Goal: Task Accomplishment & Management: Complete application form

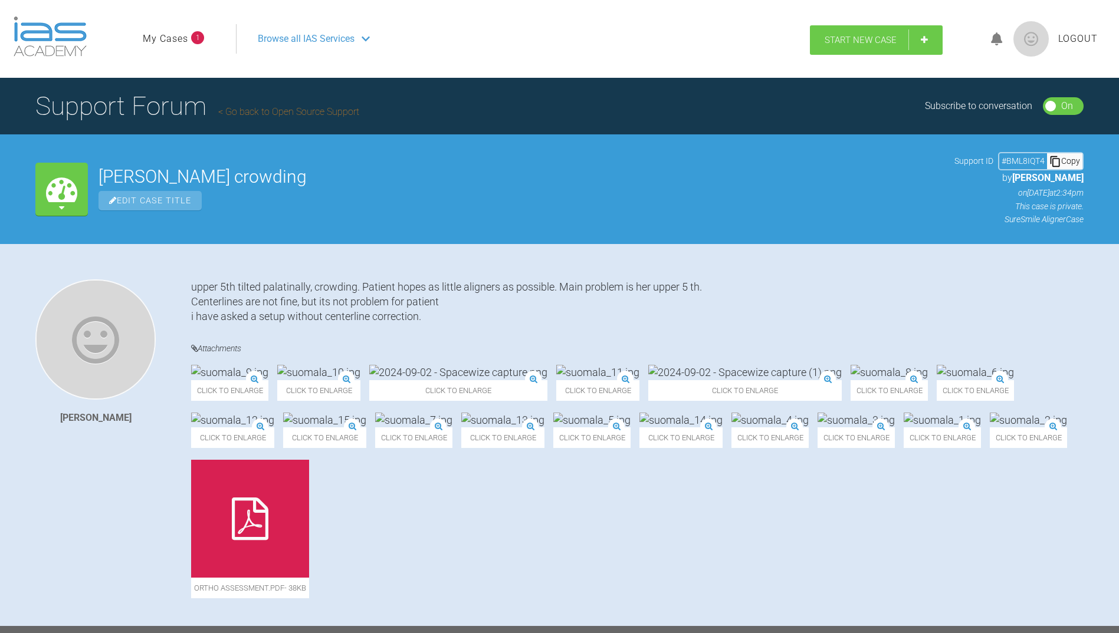
click at [854, 37] on span "Start New Case" at bounding box center [860, 40] width 72 height 11
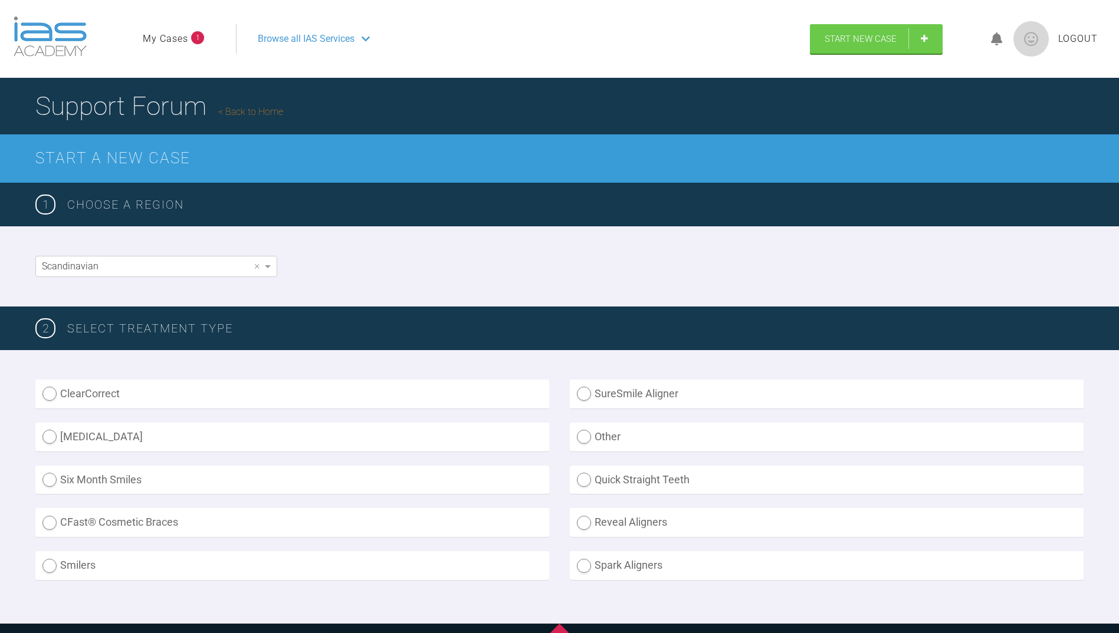
click at [582, 390] on label "SureSmile Aligner" at bounding box center [827, 394] width 514 height 29
radio Aligner "true"
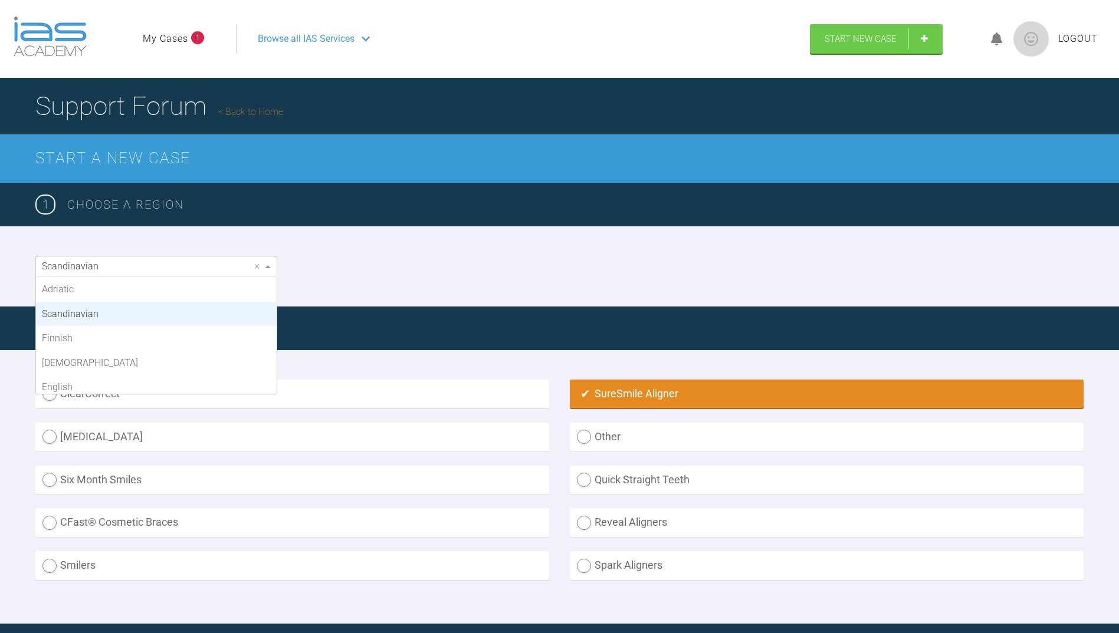
click at [265, 267] on span at bounding box center [269, 266] width 15 height 20
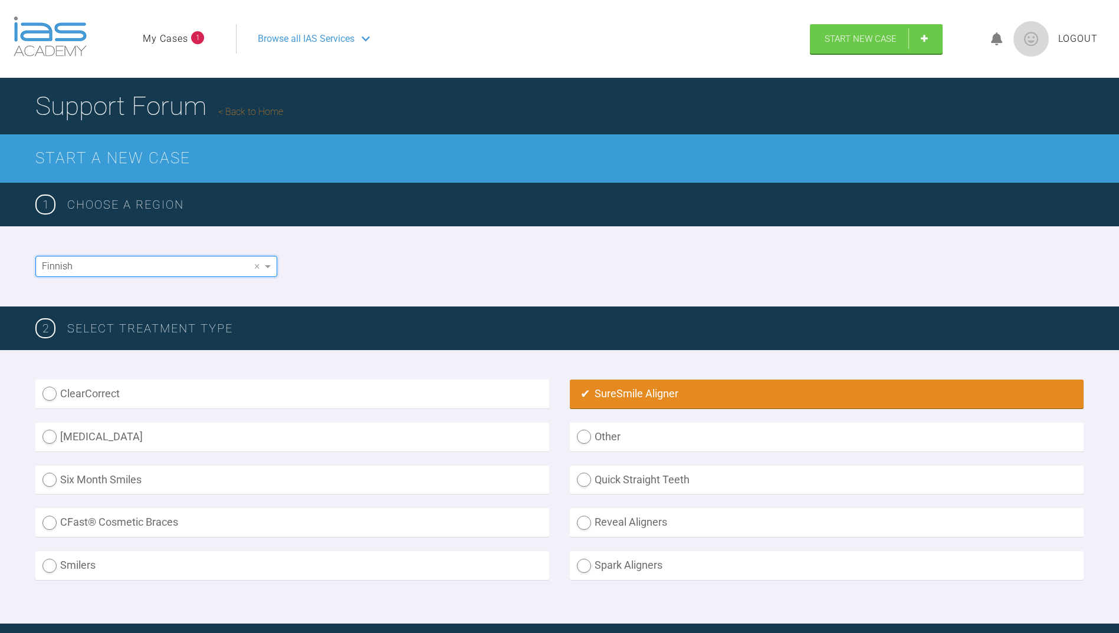
click at [387, 268] on div "Finnish ×" at bounding box center [559, 266] width 1119 height 80
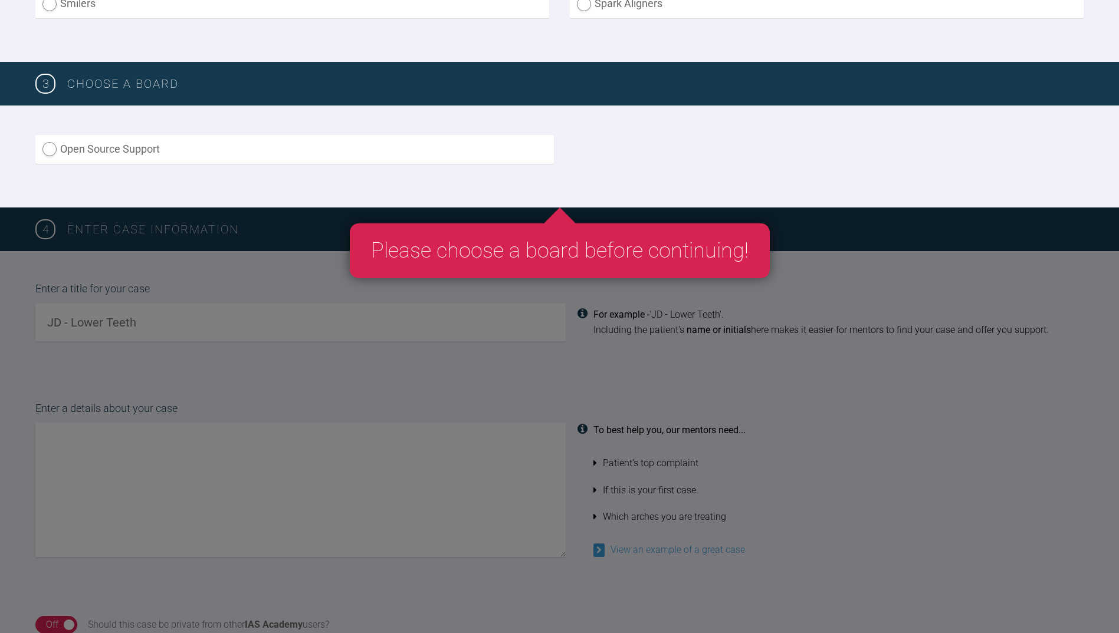
scroll to position [590, 0]
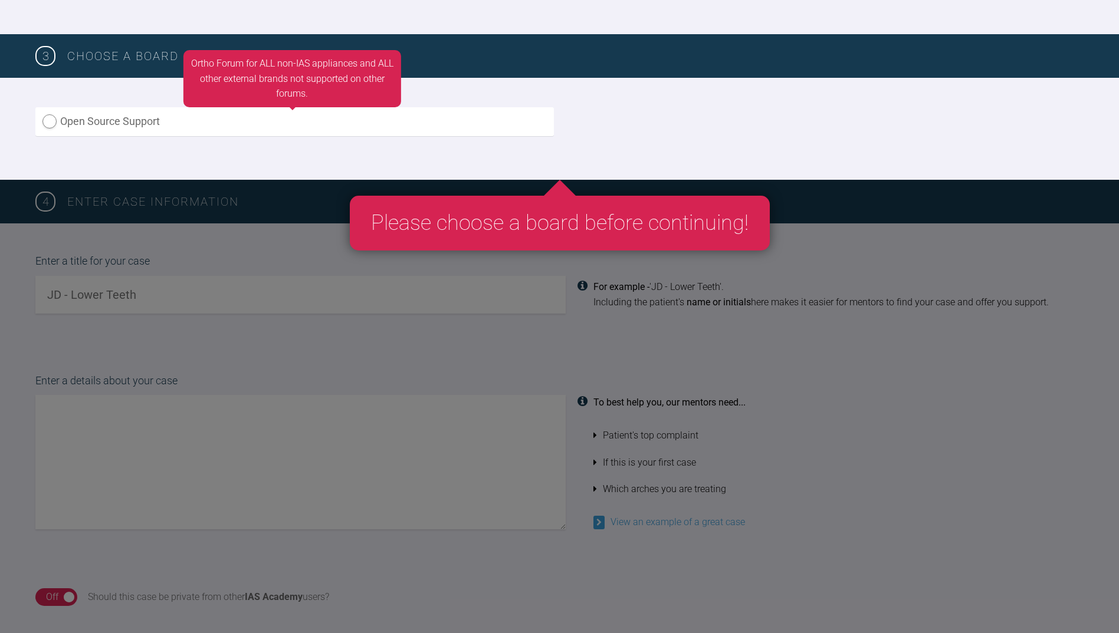
drag, startPoint x: 47, startPoint y: 123, endPoint x: 64, endPoint y: 152, distance: 33.6
click at [47, 123] on label "Open Source Support" at bounding box center [294, 121] width 518 height 29
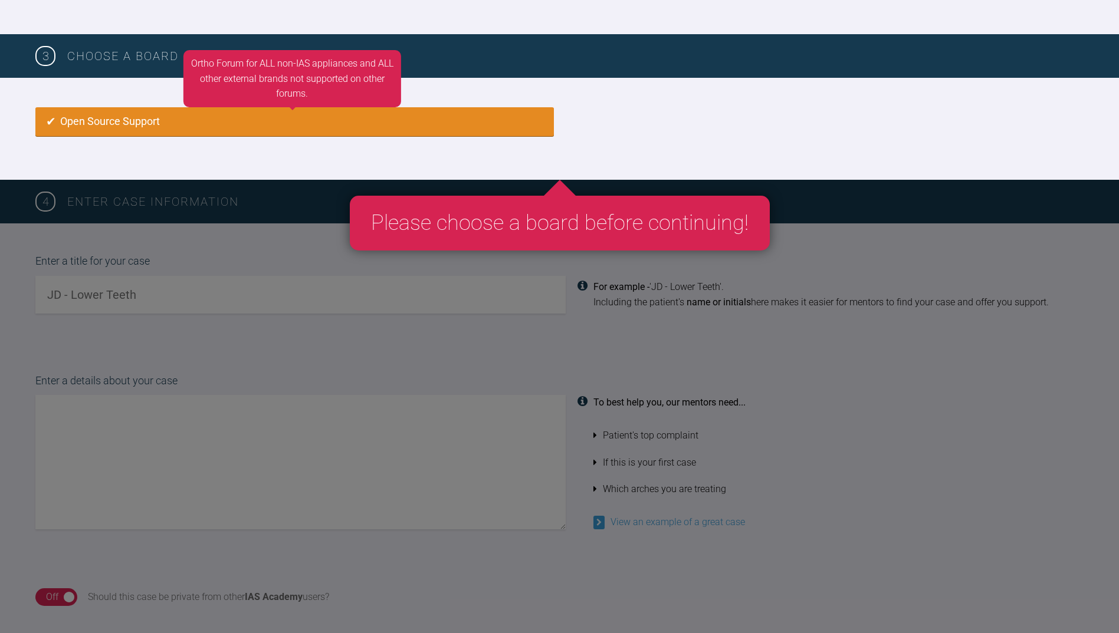
radio input "true"
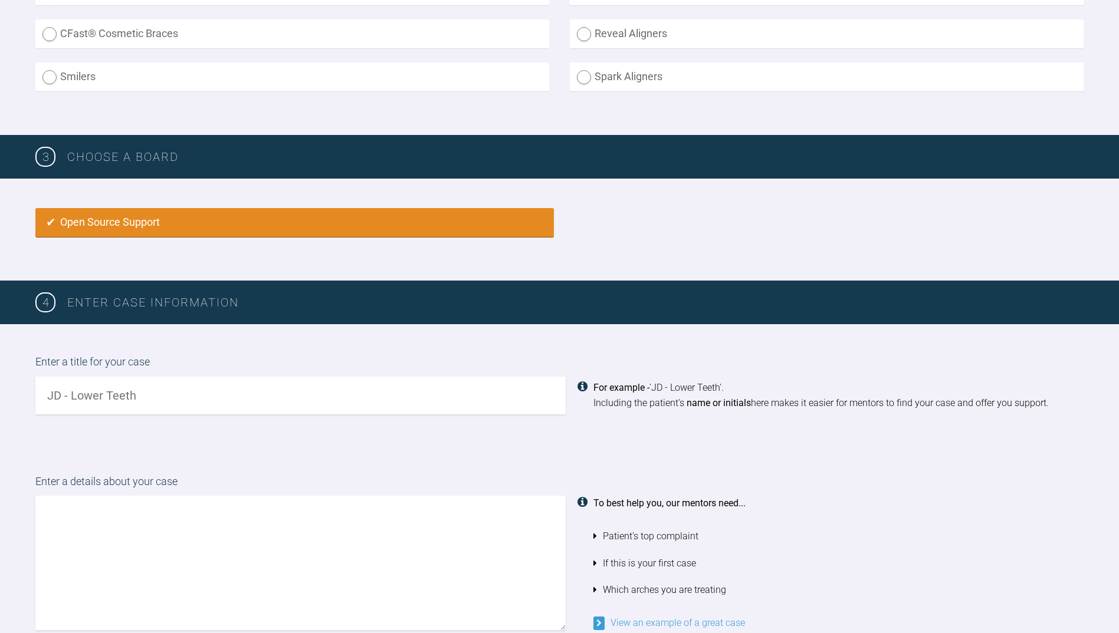
scroll to position [522, 0]
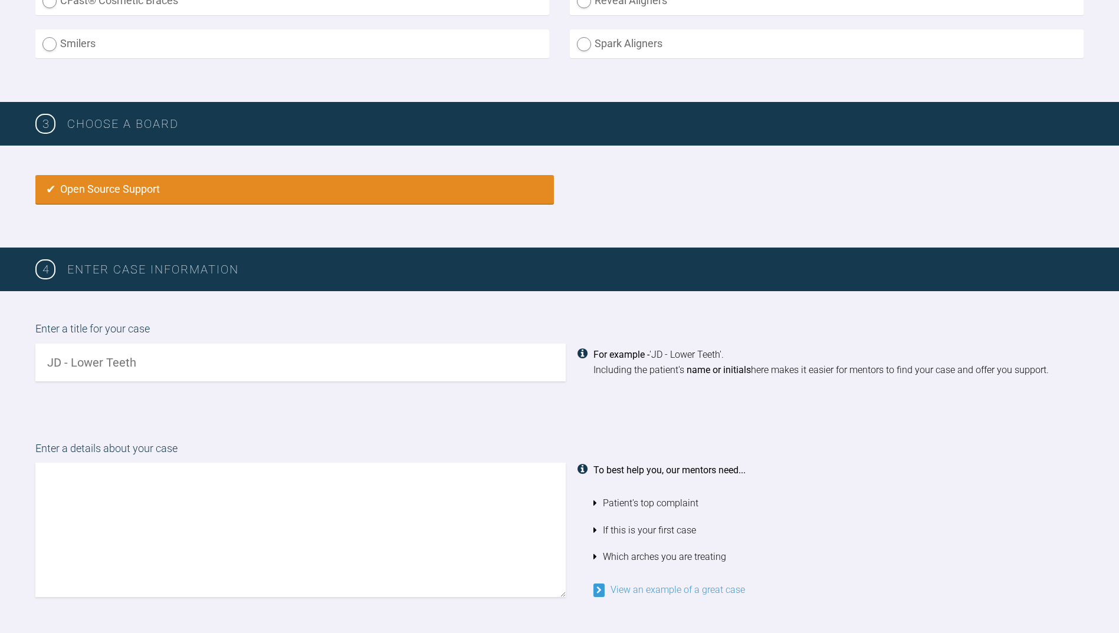
click at [142, 363] on input "text" at bounding box center [300, 363] width 530 height 38
type input "Sorsamo"
click at [180, 491] on textarea at bounding box center [300, 530] width 530 height 134
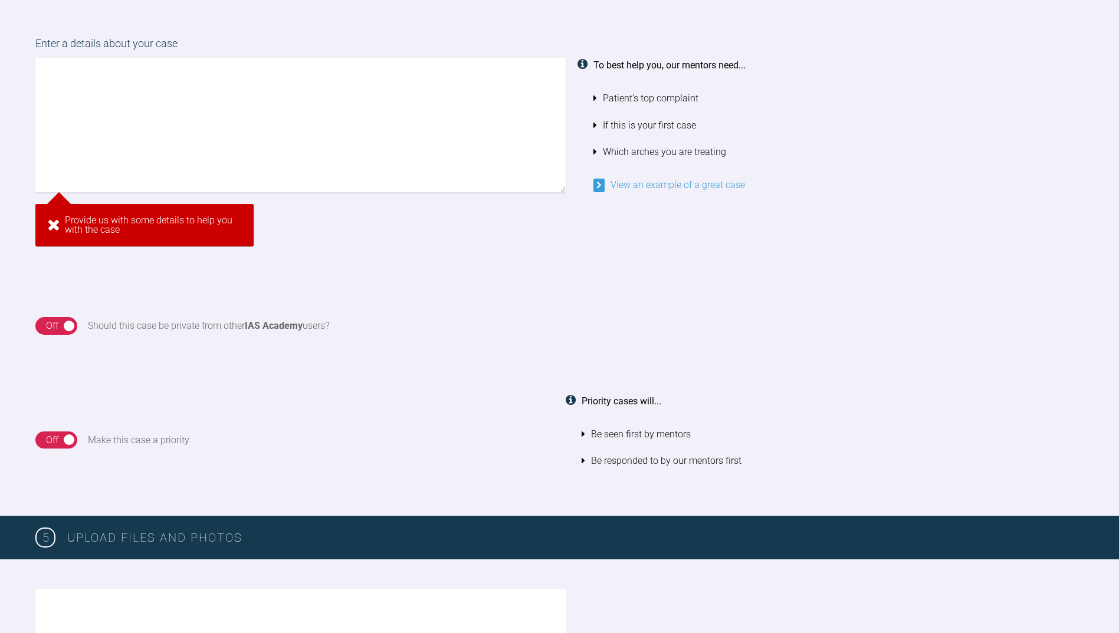
scroll to position [895, 0]
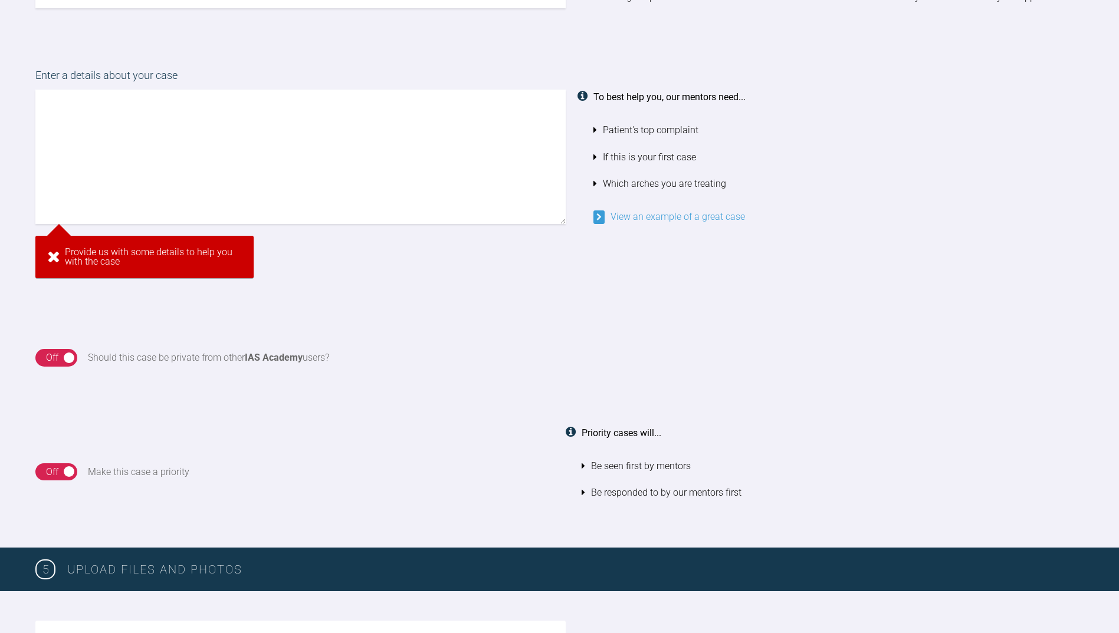
click at [88, 124] on textarea at bounding box center [300, 157] width 530 height 134
paste textarea "Patient has quite severe crowding. d.41 fractured, will be extracted. d.26 will…"
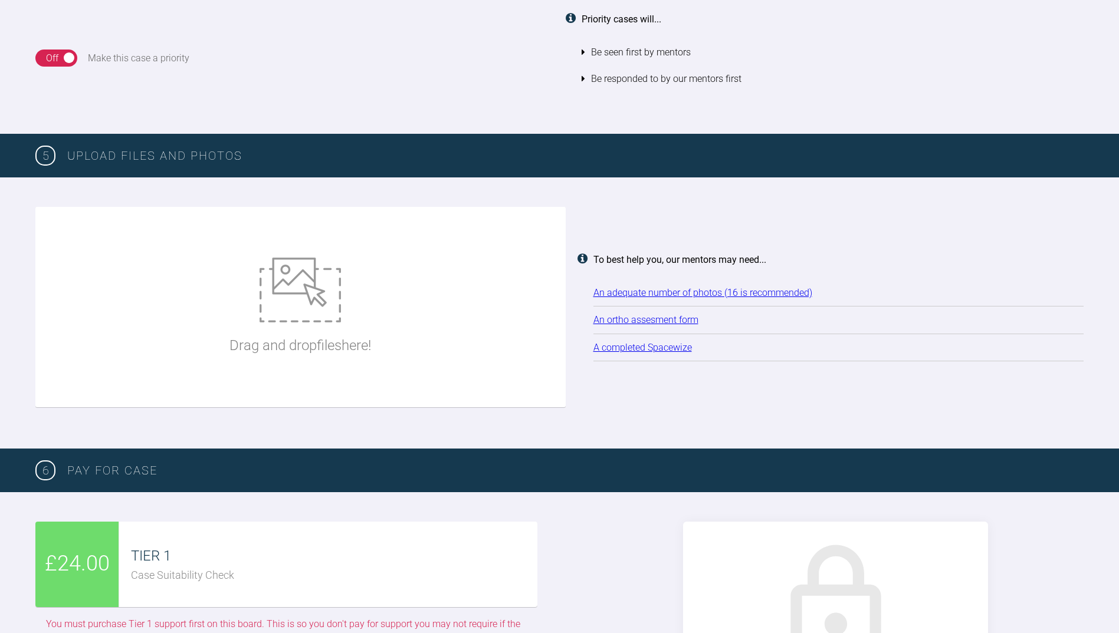
scroll to position [1249, 0]
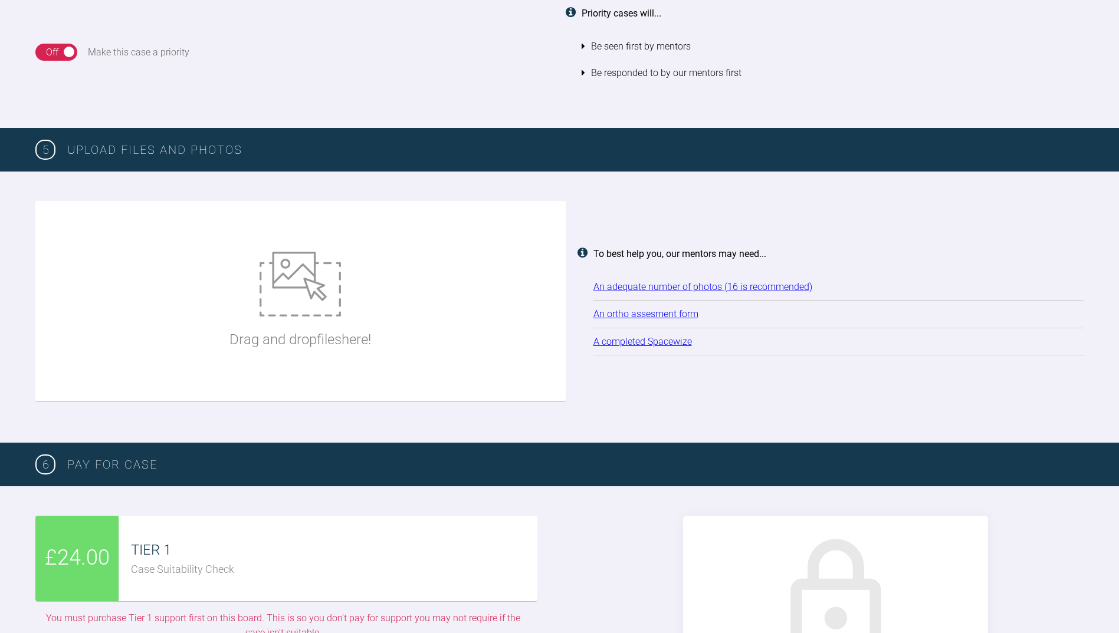
type textarea "Patient has quite severe crowding. d.41 fractured, will be extracted. d.26 will…"
click at [291, 277] on img at bounding box center [299, 284] width 81 height 65
type input "C:\fakepath\[DATE] - Spacewize capture (1).png"
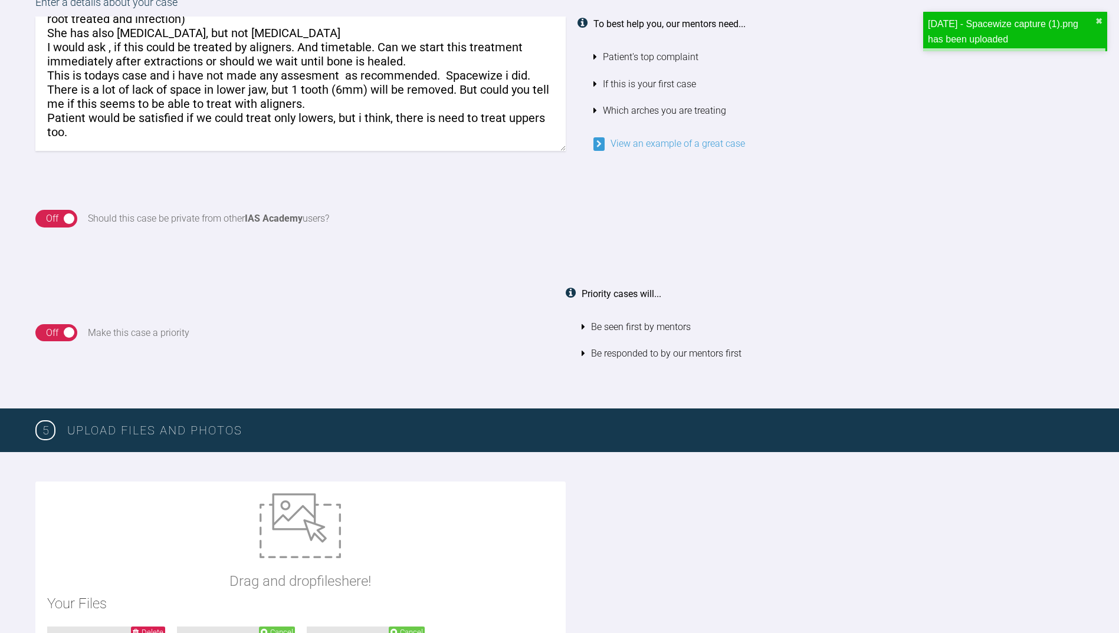
scroll to position [954, 0]
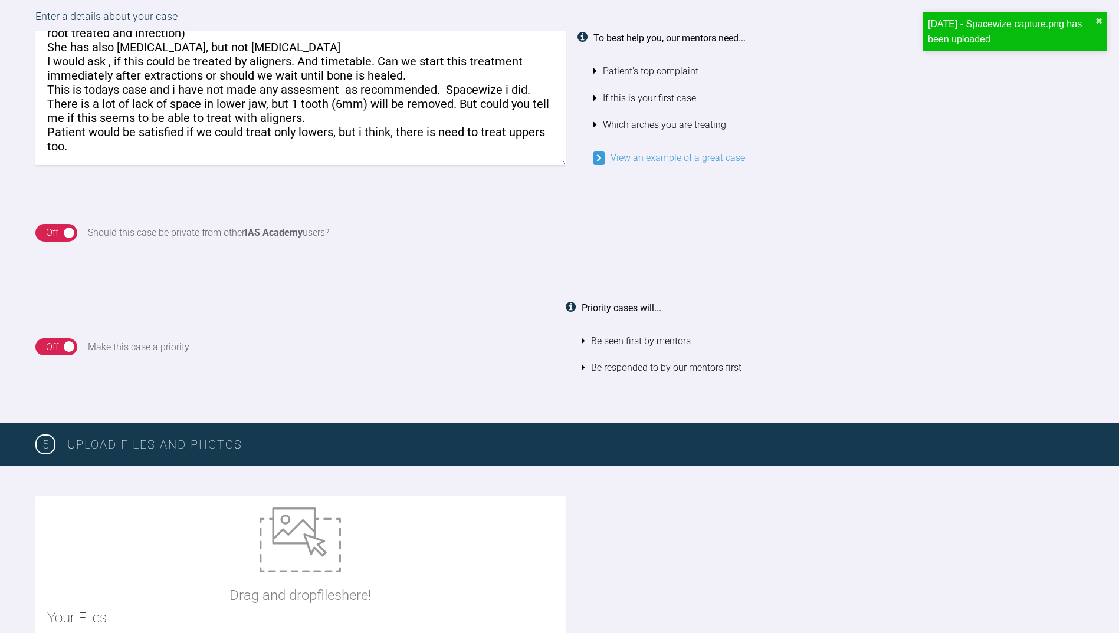
click at [50, 235] on div "Off" at bounding box center [52, 232] width 12 height 15
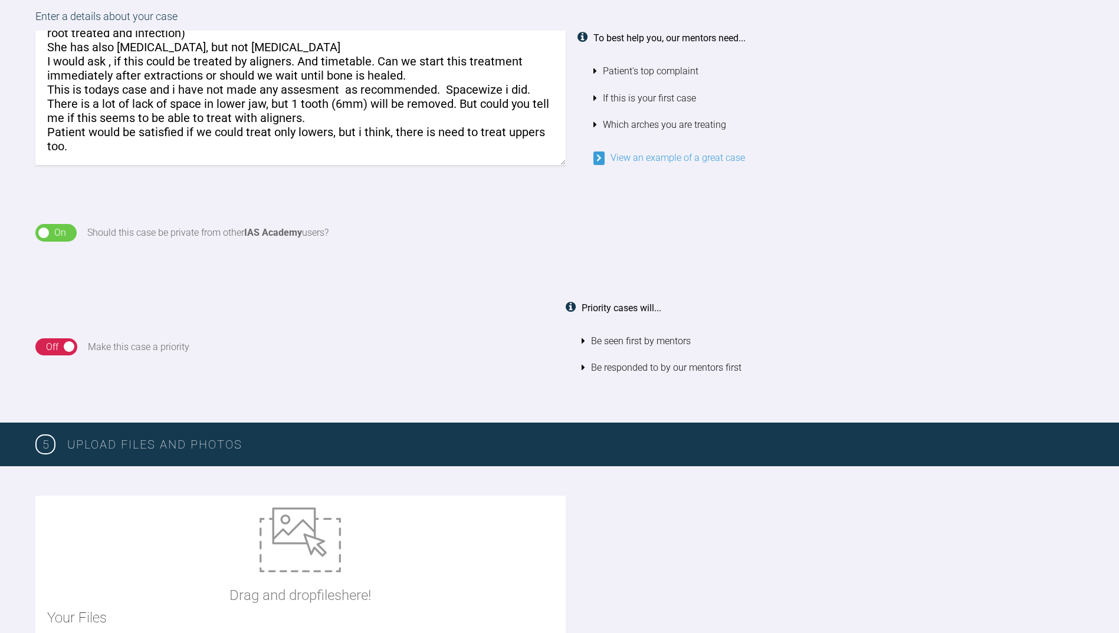
click at [55, 346] on div "Off" at bounding box center [52, 347] width 12 height 15
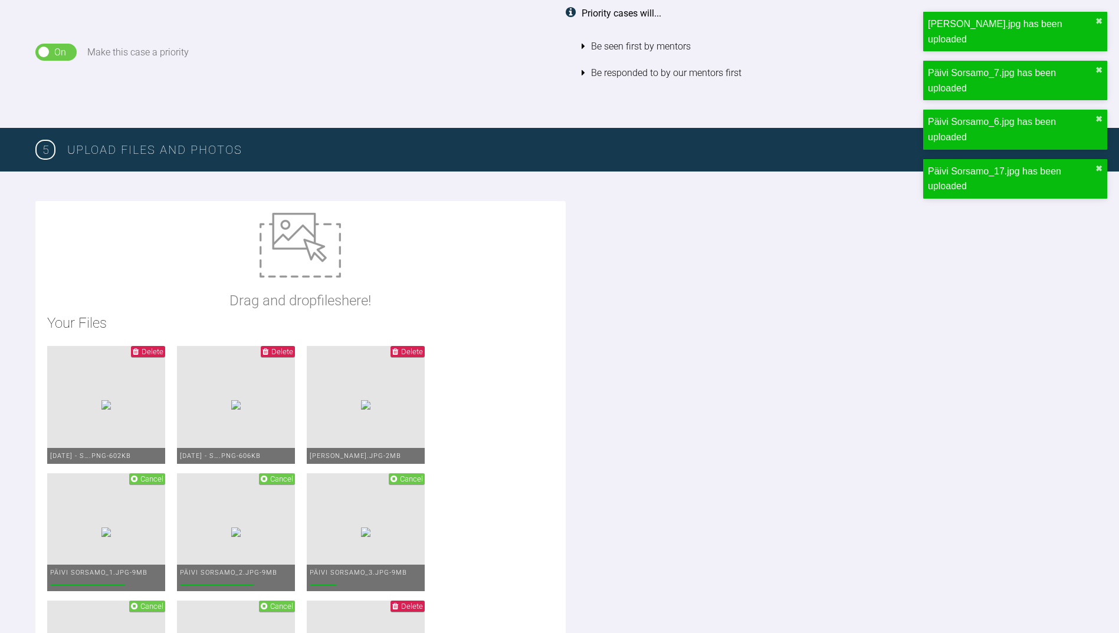
scroll to position [1013, 0]
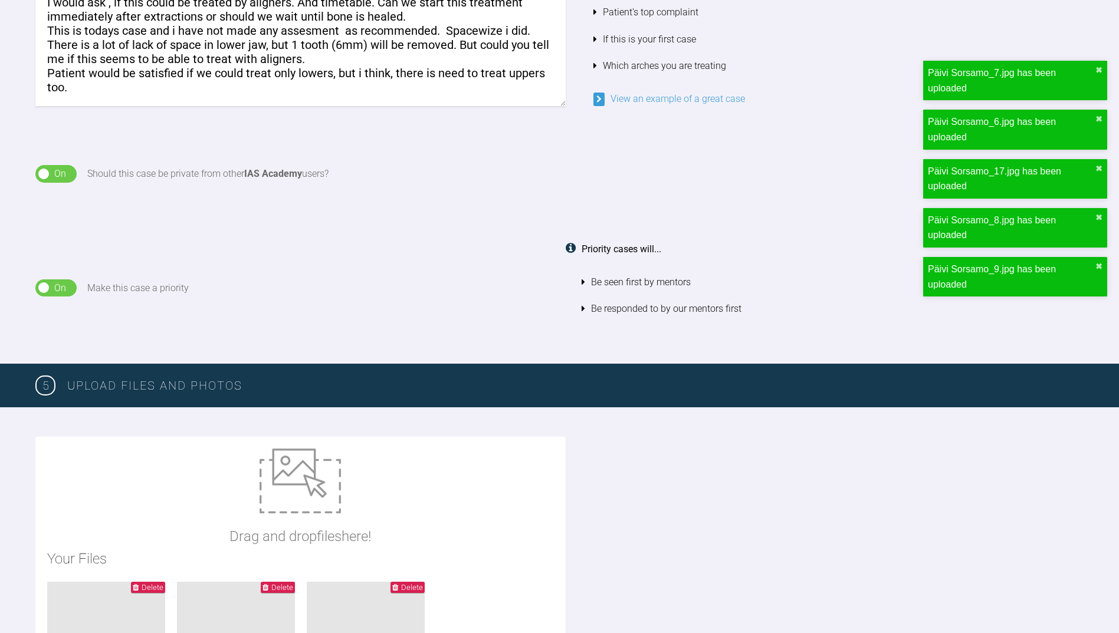
click at [51, 286] on div "On Off" at bounding box center [55, 288] width 41 height 18
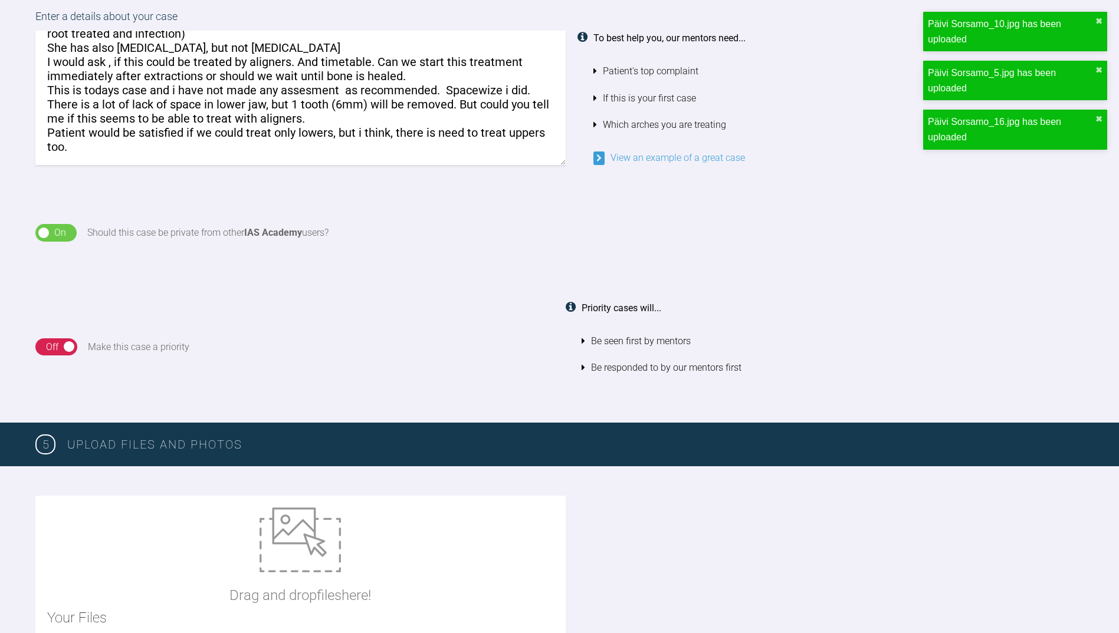
scroll to position [45, 0]
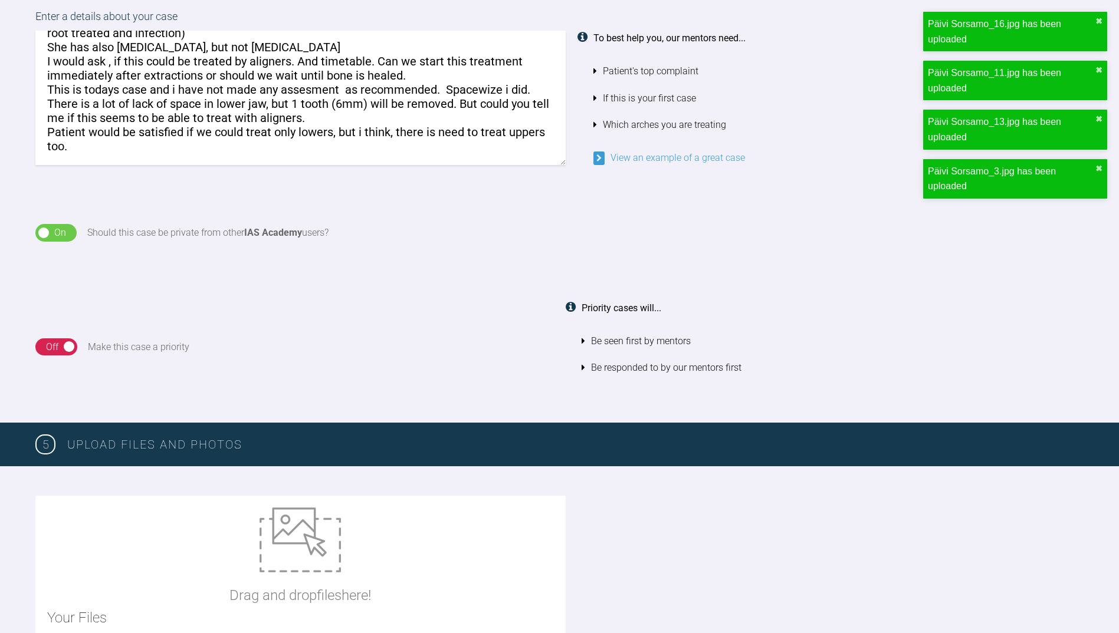
click at [77, 134] on textarea "Patient has quite severe crowding. d.41 fractured, will be extracted. d.26 will…" at bounding box center [300, 98] width 530 height 134
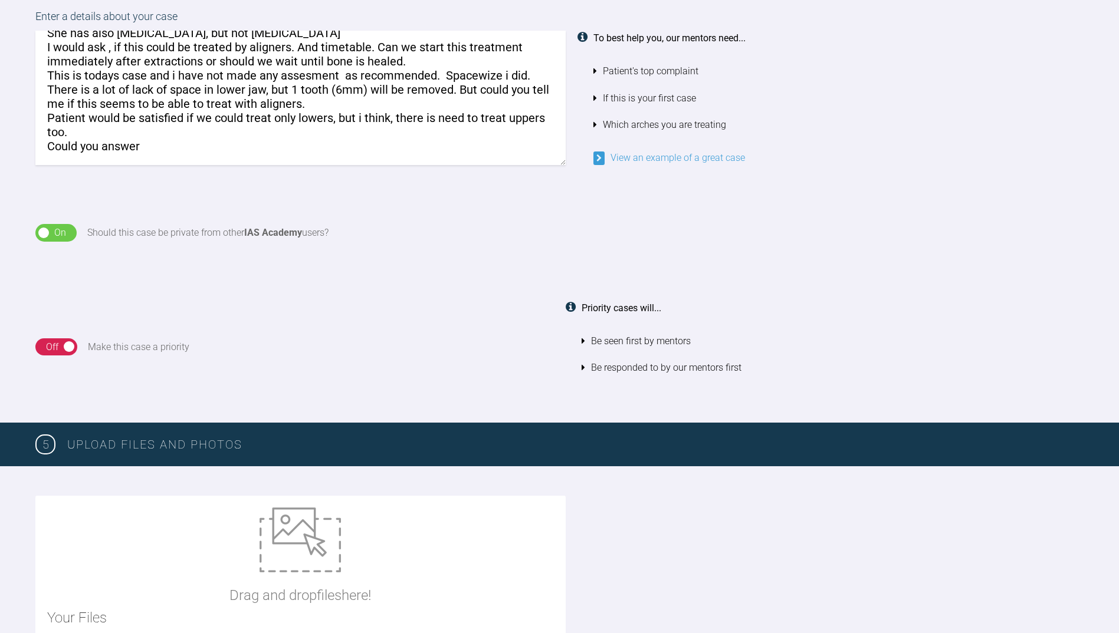
click at [407, 60] on textarea "Patient has quite severe crowding. d.41 fractured, will be extracted. d.26 will…" at bounding box center [300, 98] width 530 height 134
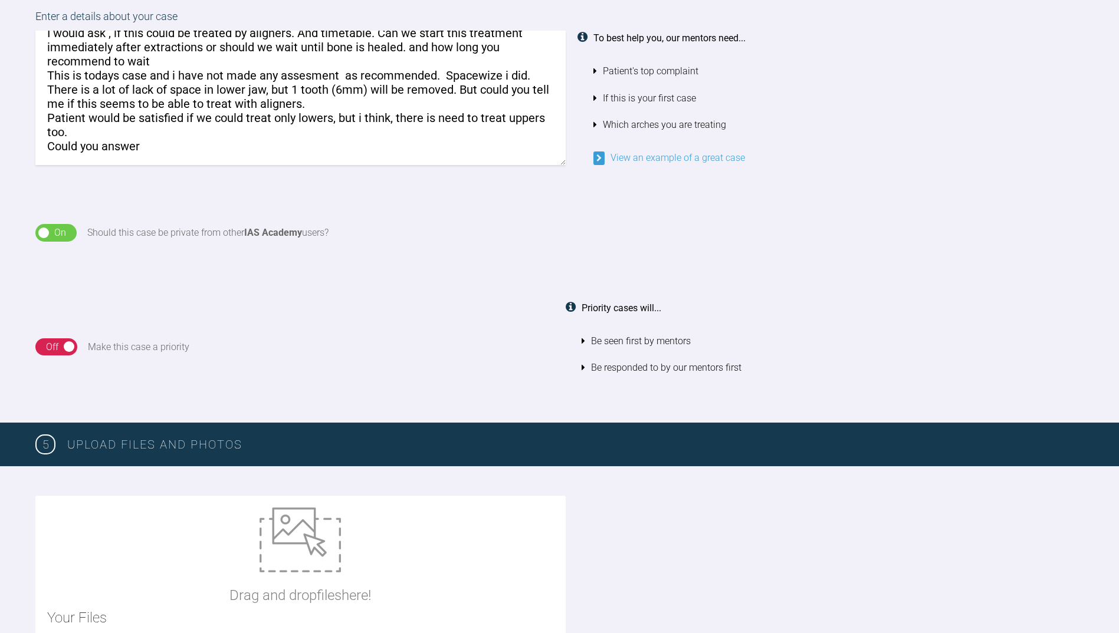
scroll to position [14, 0]
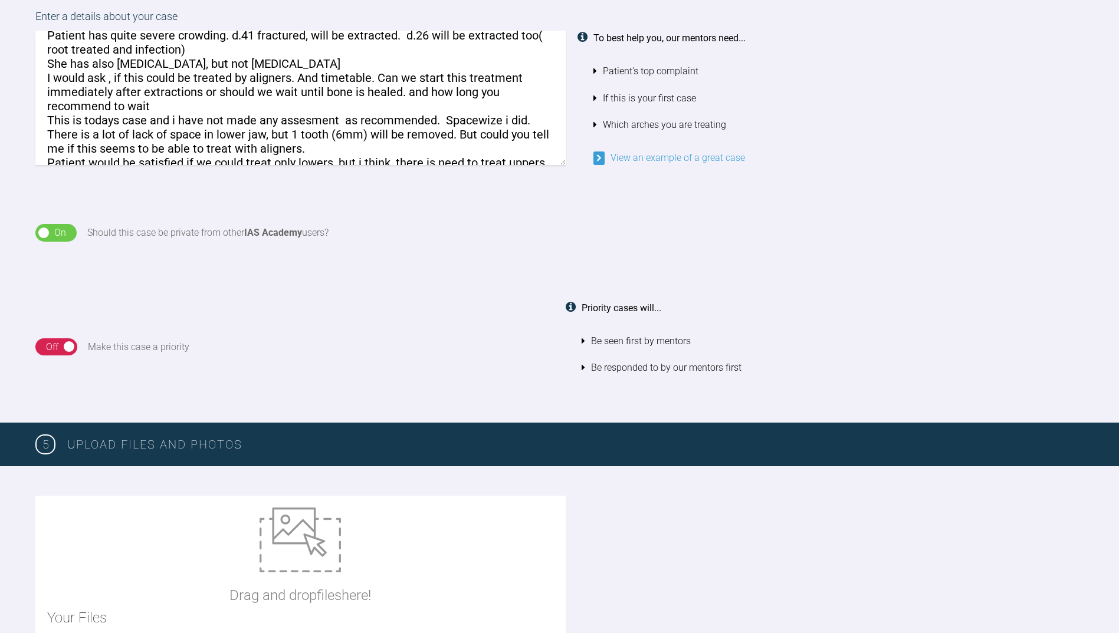
drag, startPoint x: 169, startPoint y: 120, endPoint x: 50, endPoint y: 124, distance: 119.8
click at [50, 124] on textarea "Patient has quite severe crowding. d.41 fractured, will be extracted. d.26 will…" at bounding box center [300, 98] width 530 height 134
click at [159, 120] on textarea "Patient has quite severe crowding. d.41 fractured, will be extracted. d.26 will…" at bounding box center [300, 98] width 530 height 134
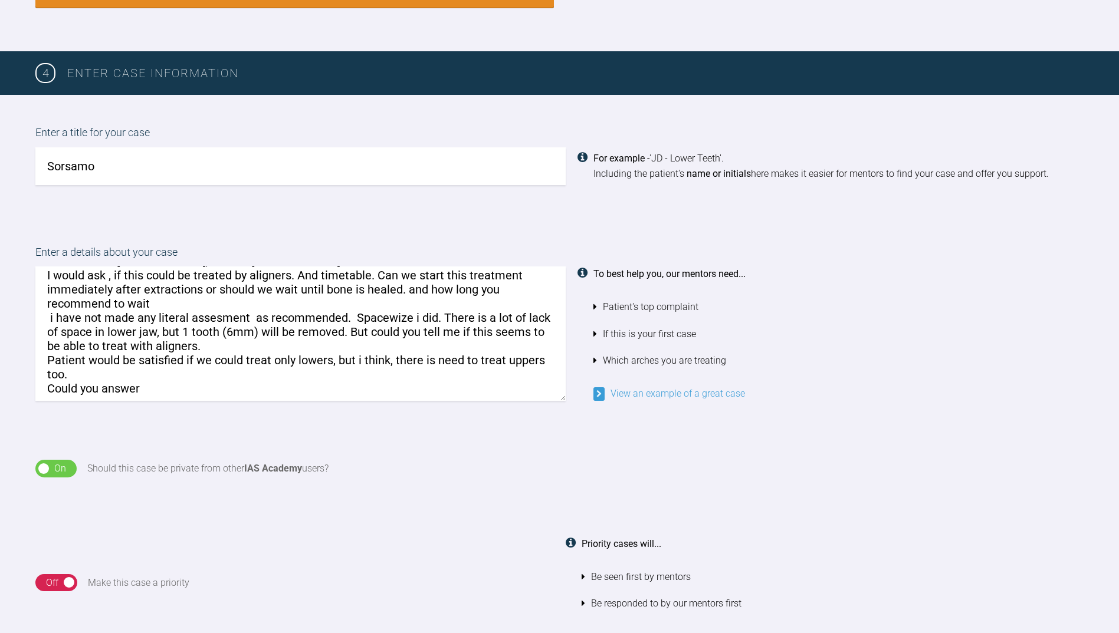
scroll to position [73, 0]
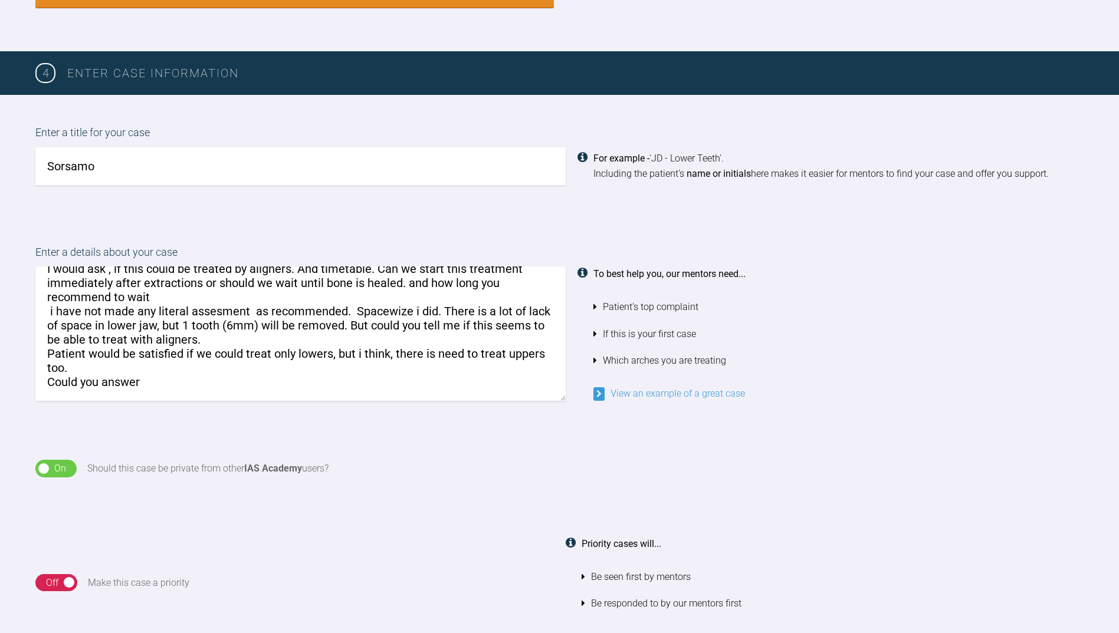
drag, startPoint x: 190, startPoint y: 297, endPoint x: 137, endPoint y: 301, distance: 53.2
click at [137, 301] on textarea "Patient has quite severe crowding. d.41 fractured, will be extracted. d.26 will…" at bounding box center [300, 334] width 530 height 134
click at [195, 298] on textarea "Patient has quite severe crowding. d.41 fractured, will be extracted. d.26 will…" at bounding box center [300, 334] width 530 height 134
click at [147, 367] on textarea "Patient has quite severe crowding. d.41 fractured, will be extracted. d.26 will…" at bounding box center [300, 334] width 530 height 134
click at [73, 373] on textarea "Patient has quite severe crowding. d.41 fractured, will be extracted. d.26 will…" at bounding box center [300, 334] width 530 height 134
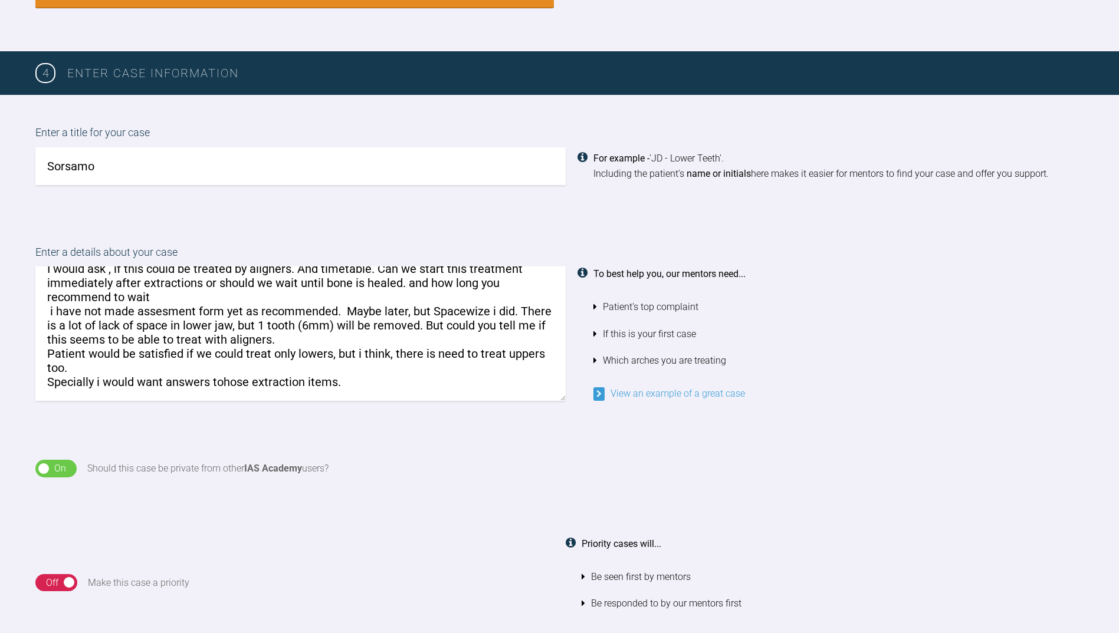
click at [340, 368] on textarea "Patient has quite severe crowding. d.41 fractured, will be extracted. d.26 will…" at bounding box center [300, 334] width 530 height 134
click at [489, 449] on div "On Off Should this case be private from other IAS Academy users?" at bounding box center [559, 468] width 1119 height 77
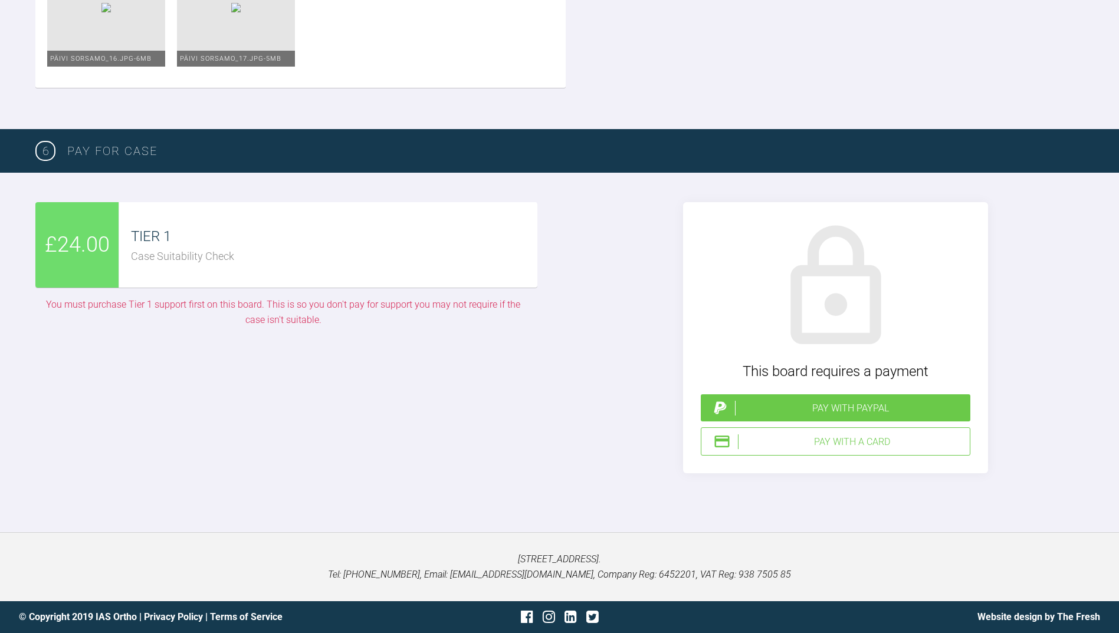
scroll to position [2487, 0]
click at [822, 416] on div "Pay with PayPal" at bounding box center [850, 408] width 231 height 15
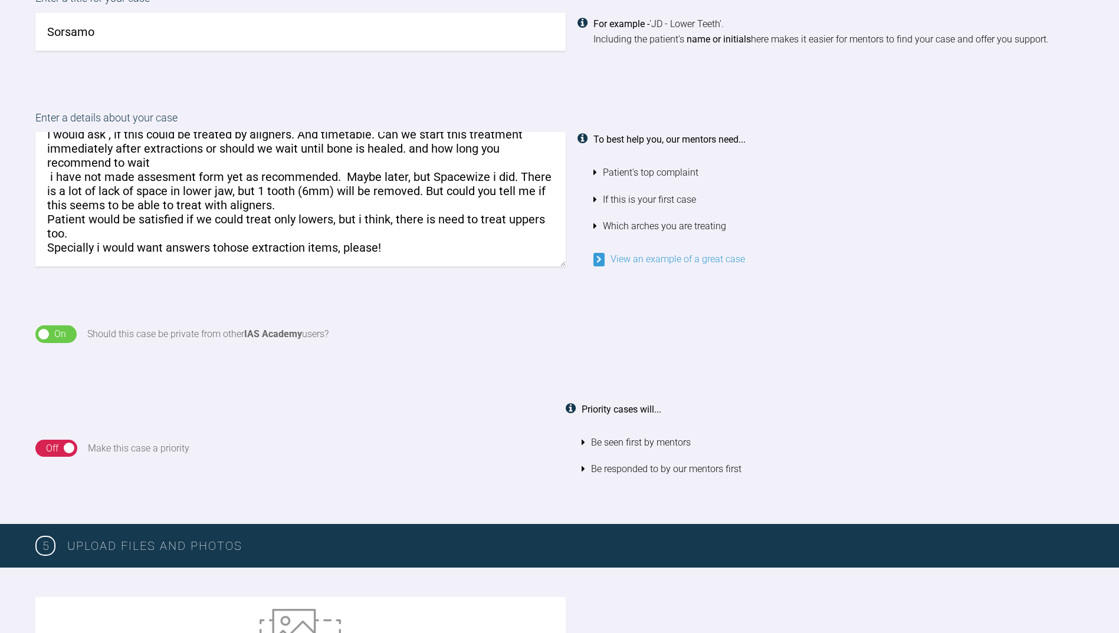
scroll to position [836, 0]
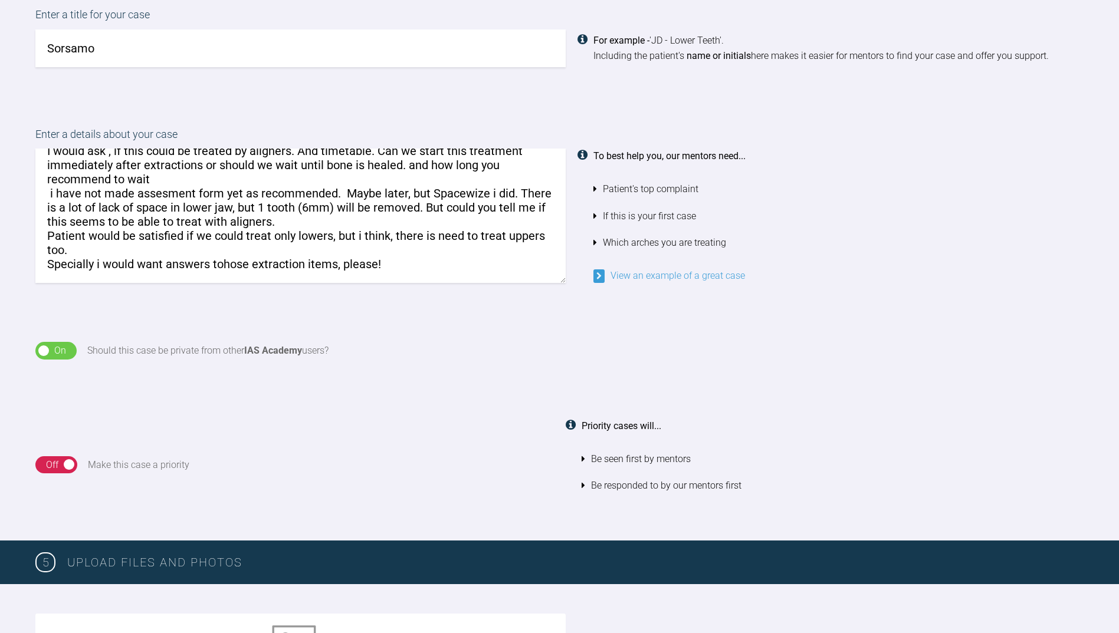
click at [395, 254] on textarea "Patient has quite severe crowding. d.41 fractured, will be extracted. d.26 will…" at bounding box center [300, 216] width 530 height 134
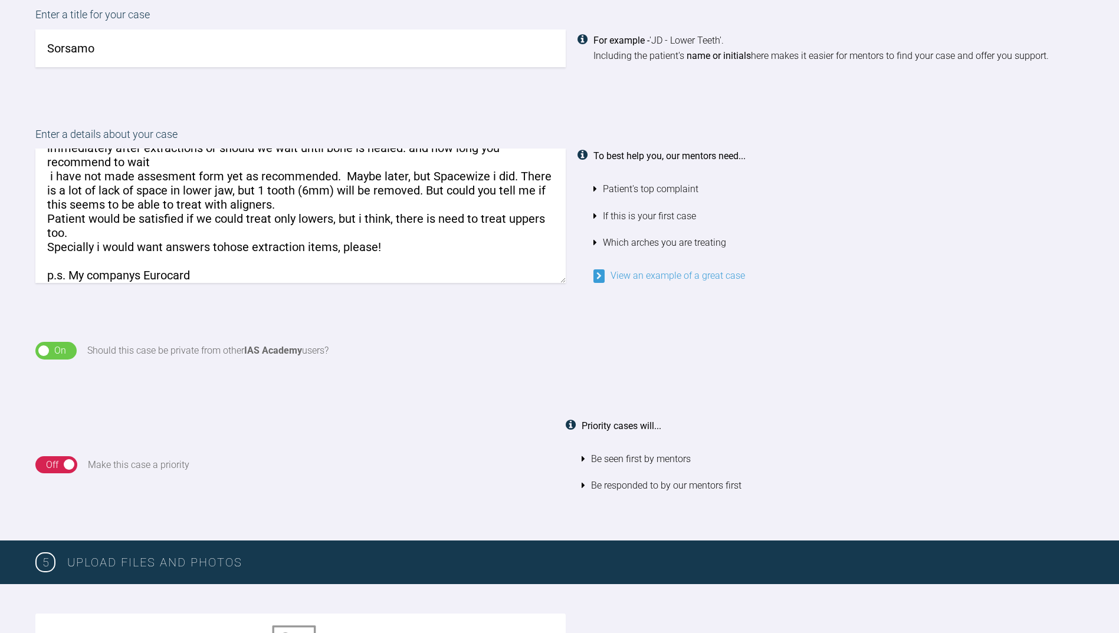
scroll to position [90, 0]
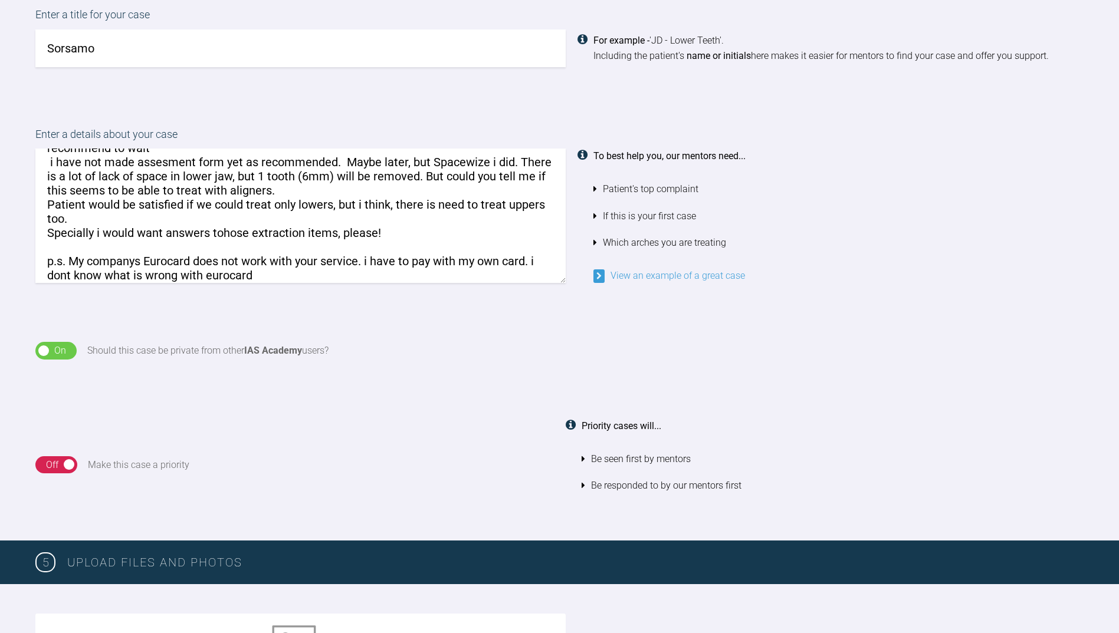
click at [264, 274] on textarea "Patient has quite severe crowding. d.41 fractured, will be extracted. d.26 will…" at bounding box center [300, 216] width 530 height 134
click at [392, 277] on textarea "Patient has quite severe crowding. d.41 fractured, will be extracted. d.26 will…" at bounding box center [300, 216] width 530 height 134
click at [290, 275] on textarea "Patient has quite severe crowding. d.41 fractured, will be extracted. d.26 will…" at bounding box center [300, 216] width 530 height 134
click at [347, 274] on textarea "Patient has quite severe crowding. d.41 fractured, will be extracted. d.26 will…" at bounding box center [300, 216] width 530 height 134
click at [343, 275] on textarea "Patient has quite severe crowding. d.41 fractured, will be extracted. d.26 will…" at bounding box center [300, 216] width 530 height 134
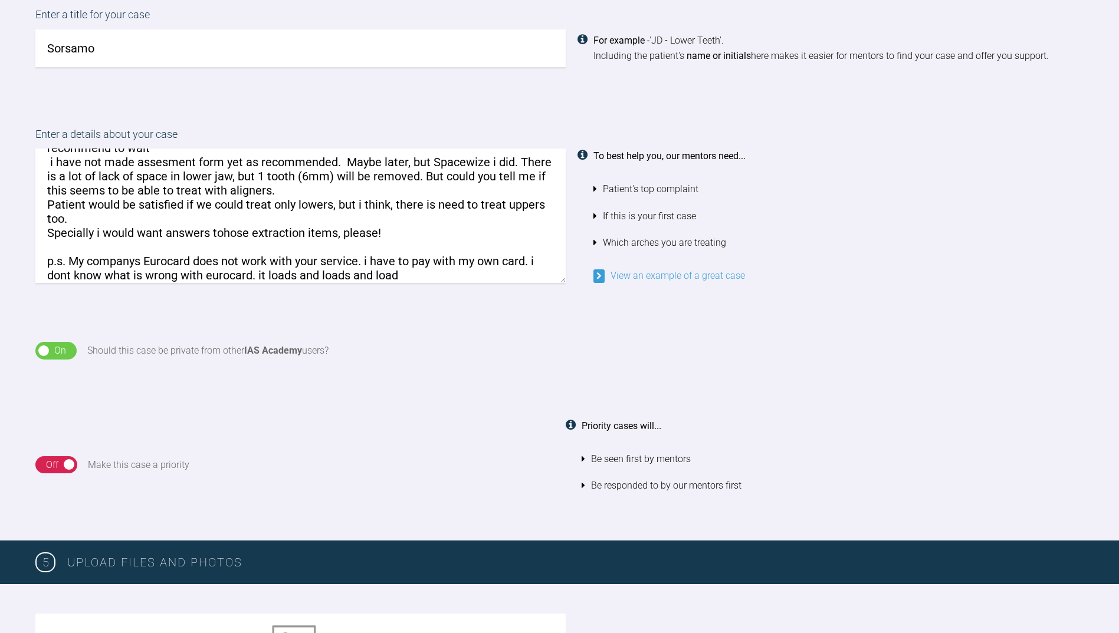
click at [402, 277] on textarea "Patient has quite severe crowding. d.41 fractured, will be extracted. d.26 will…" at bounding box center [300, 216] width 530 height 134
type textarea "Patient has quite severe crowding. d.41 fractured, will be extracted. d.26 will…"
click at [425, 338] on div "On Off Should this case be private from other IAS Academy users?" at bounding box center [559, 351] width 1119 height 77
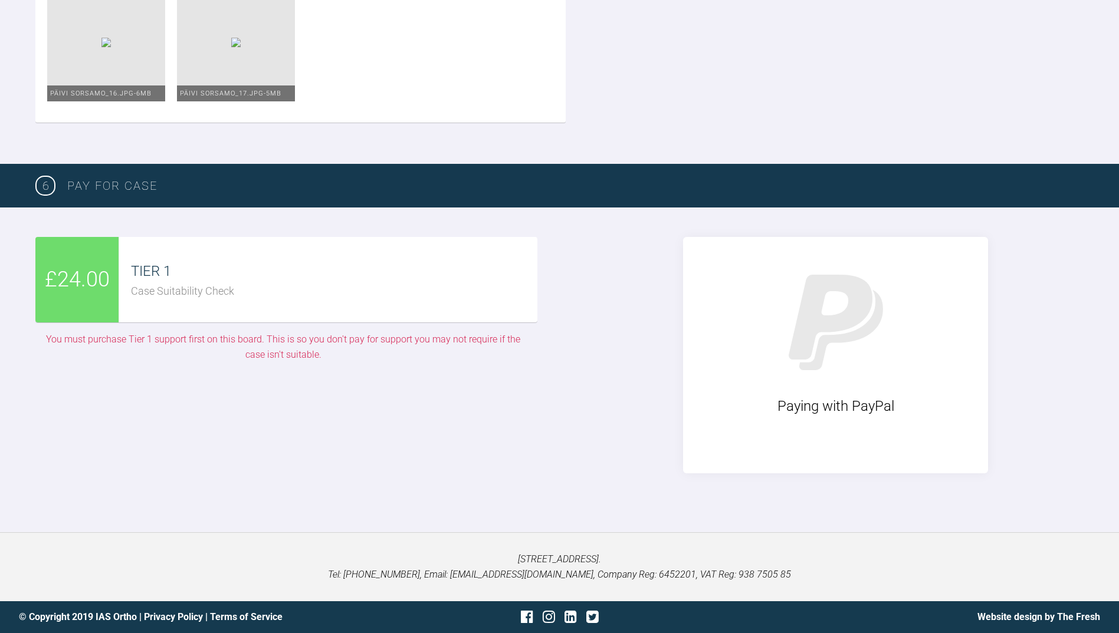
scroll to position [2503, 0]
